Goal: Check status: Check status

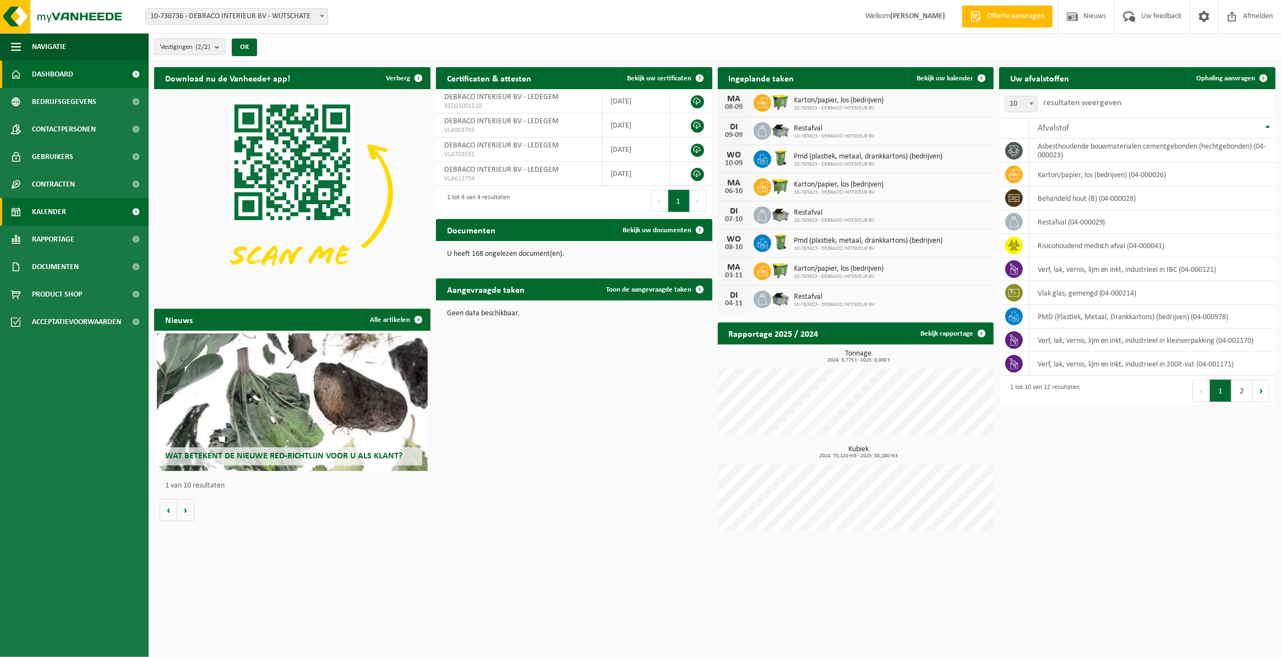
click at [66, 204] on link "Kalender" at bounding box center [74, 212] width 149 height 28
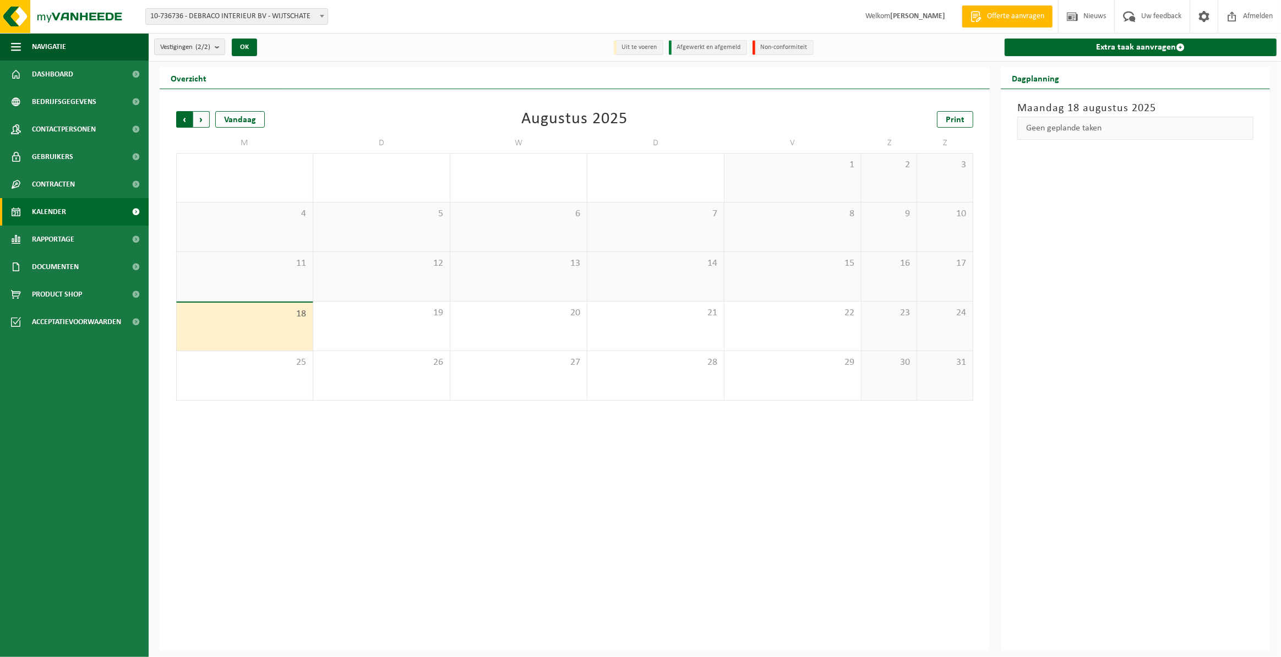
click at [204, 123] on span "Volgende" at bounding box center [201, 119] width 17 height 17
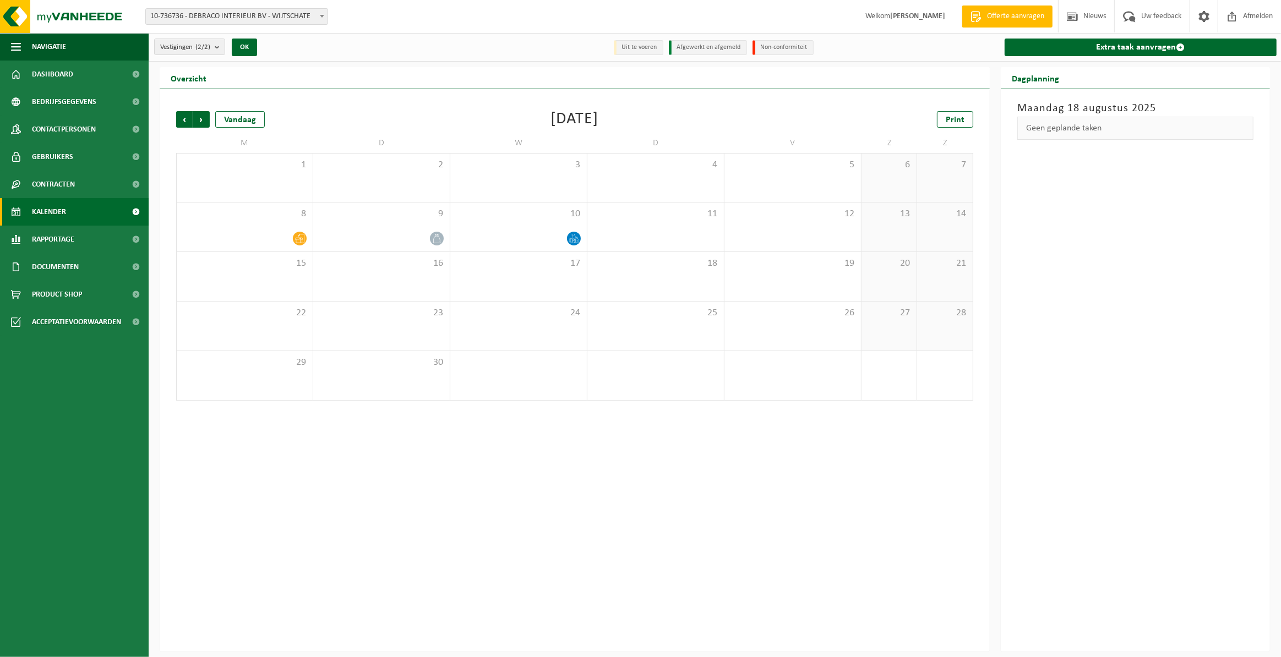
drag, startPoint x: 359, startPoint y: 656, endPoint x: 354, endPoint y: 659, distance: 6.3
click at [354, 657] on html "Vestiging: 10-736736 - DEBRACO INTERIEUR BV - WIJTSCHATE 10-783923 - DEBRACO IN…" at bounding box center [640, 328] width 1281 height 657
click at [290, 160] on span "1" at bounding box center [244, 165] width 125 height 12
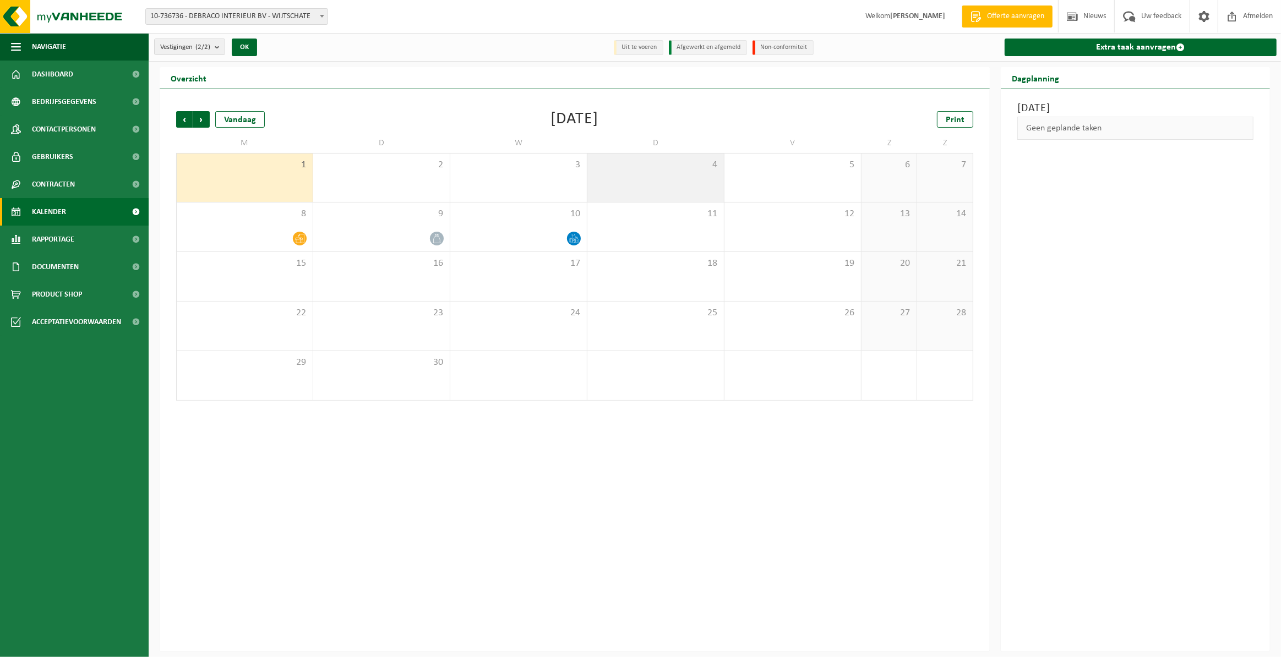
click at [624, 198] on div "4" at bounding box center [655, 178] width 137 height 48
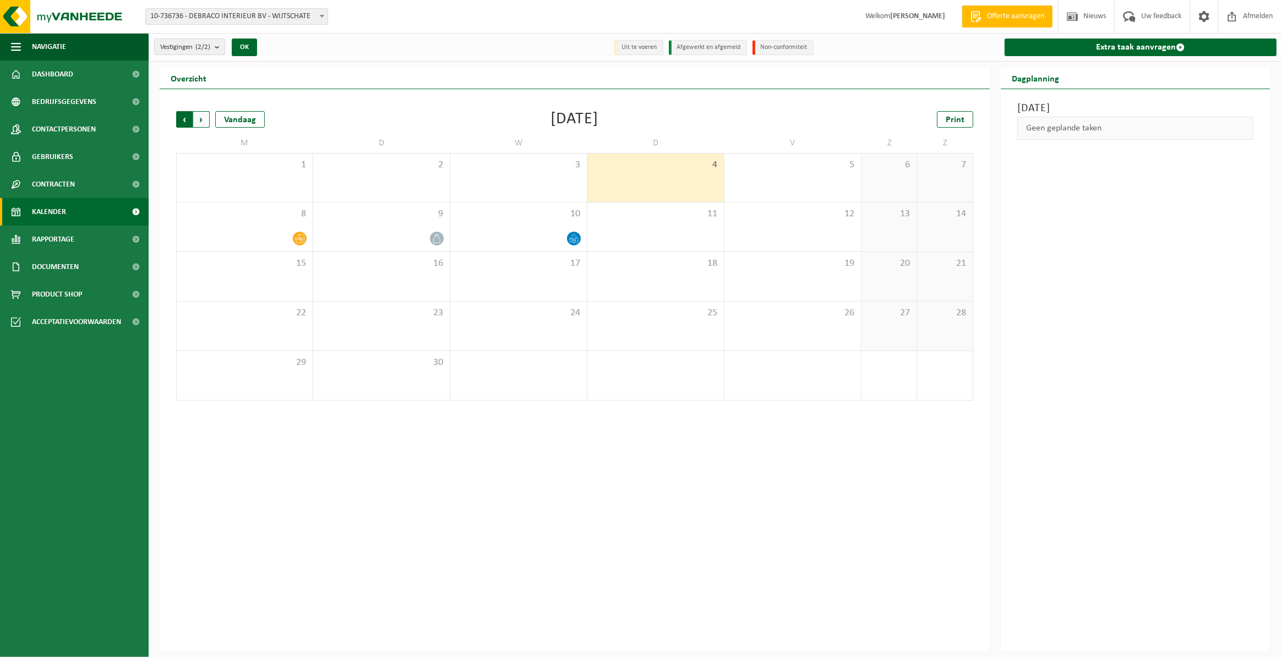
click at [198, 121] on span "Volgende" at bounding box center [201, 119] width 17 height 17
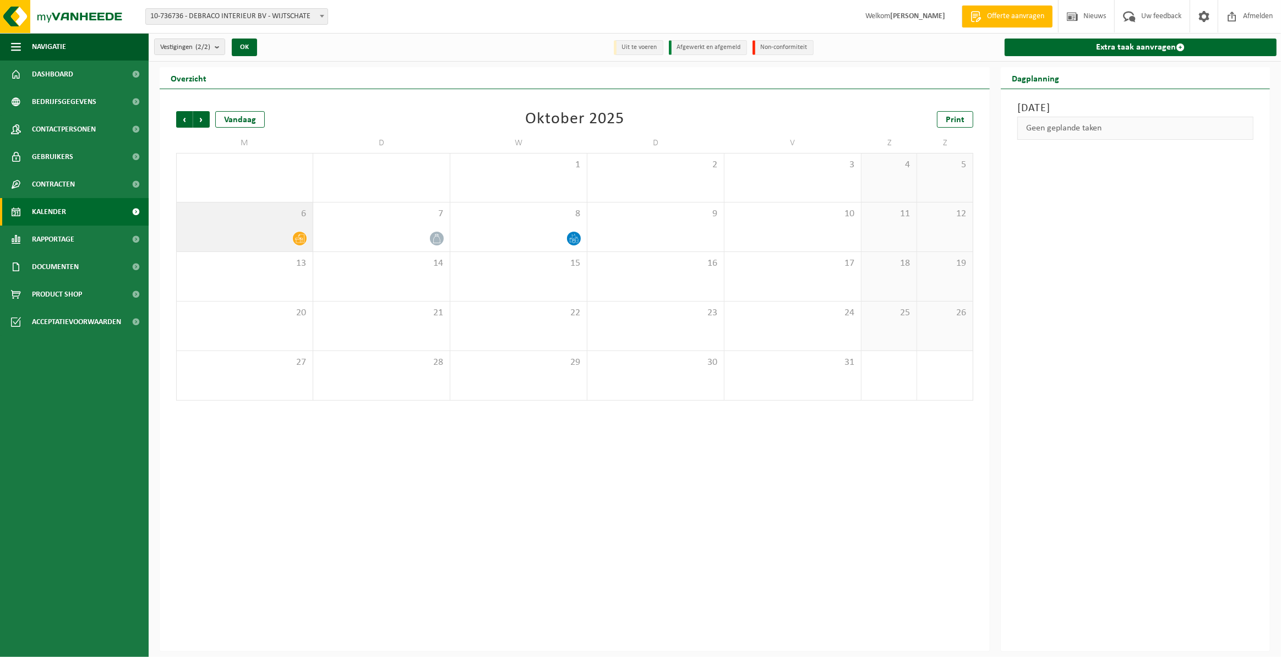
click at [287, 220] on div "6" at bounding box center [245, 227] width 136 height 49
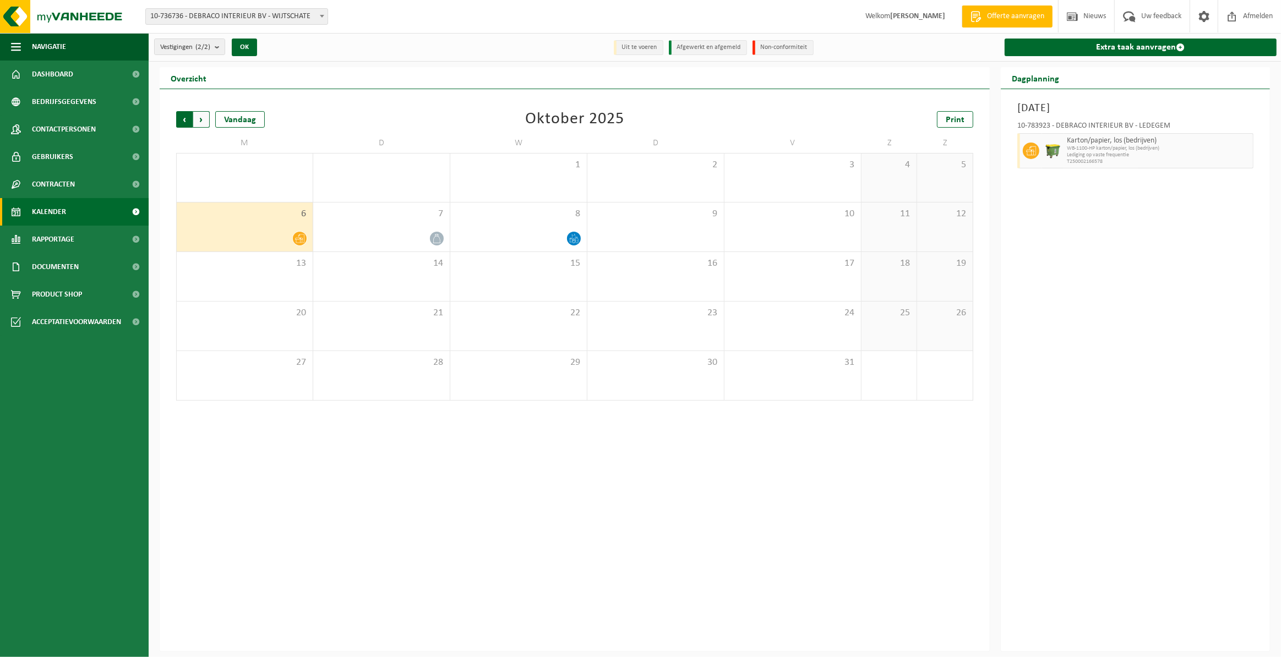
click at [200, 123] on span "Volgende" at bounding box center [201, 119] width 17 height 17
click at [277, 232] on div at bounding box center [244, 238] width 125 height 15
click at [197, 119] on span "Volgende" at bounding box center [201, 119] width 17 height 17
click at [408, 422] on div "Vorige Volgende Vandaag [DATE] Print M D W D V Z Z 1 2 3 4 5 6 7 8 9 10 11 12 1…" at bounding box center [575, 370] width 830 height 563
click at [189, 116] on span "Vorige" at bounding box center [184, 119] width 17 height 17
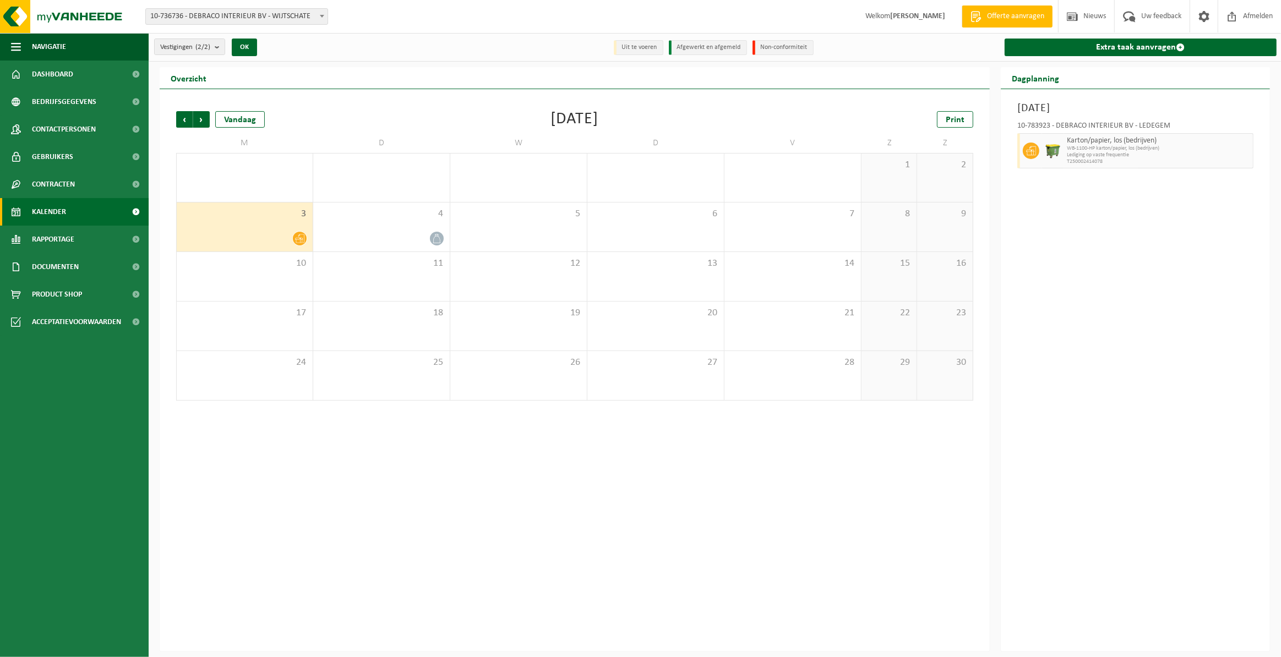
click at [189, 116] on span "Vorige" at bounding box center [184, 119] width 17 height 17
